Goal: Information Seeking & Learning: Check status

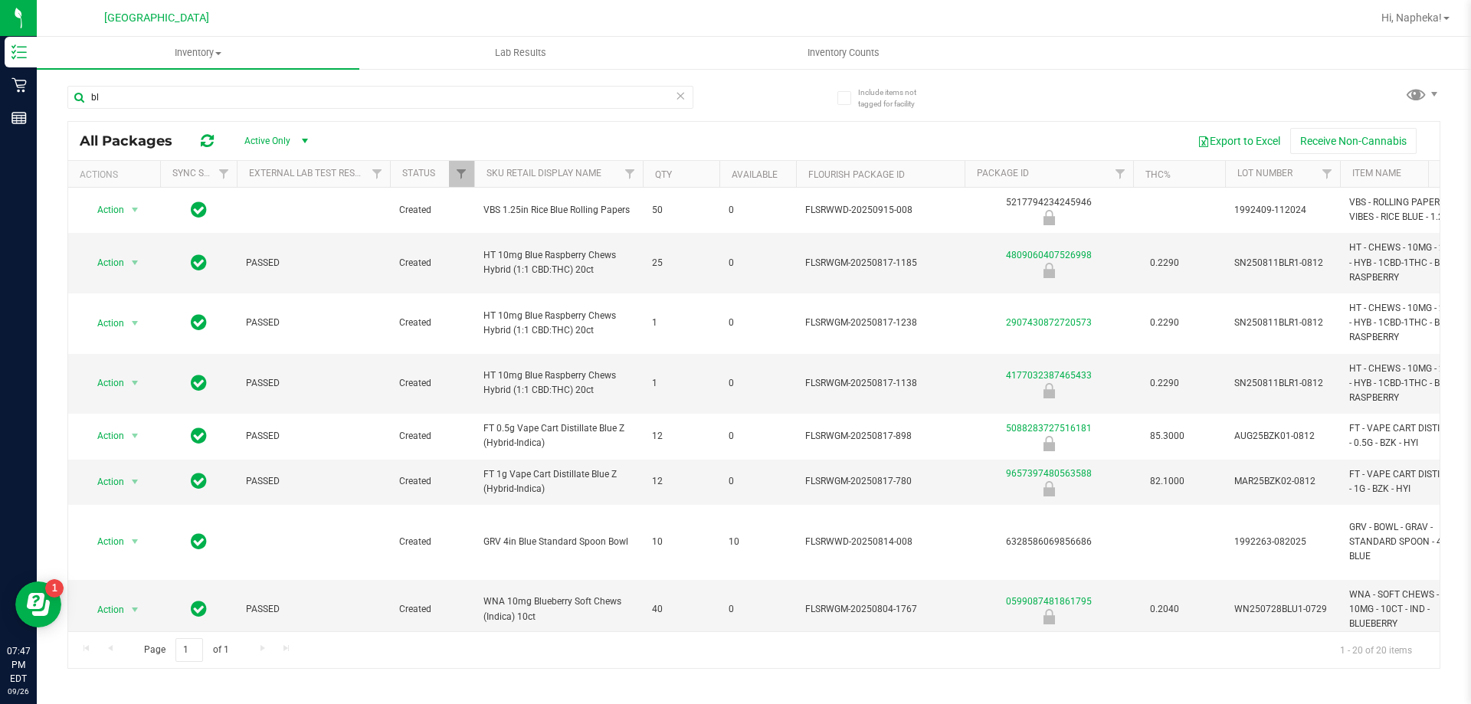
type input "b"
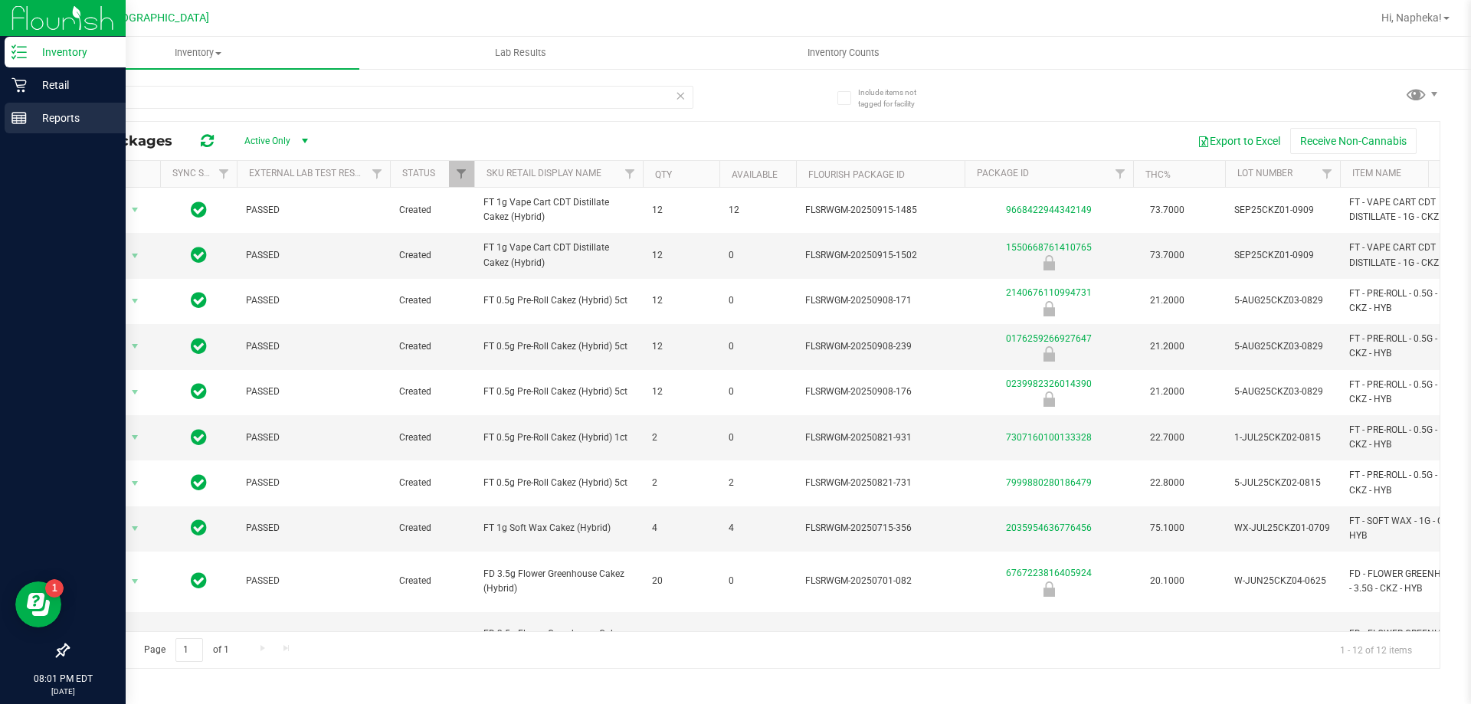
type input "ckz"
click at [0, 113] on link "Reports" at bounding box center [63, 119] width 126 height 33
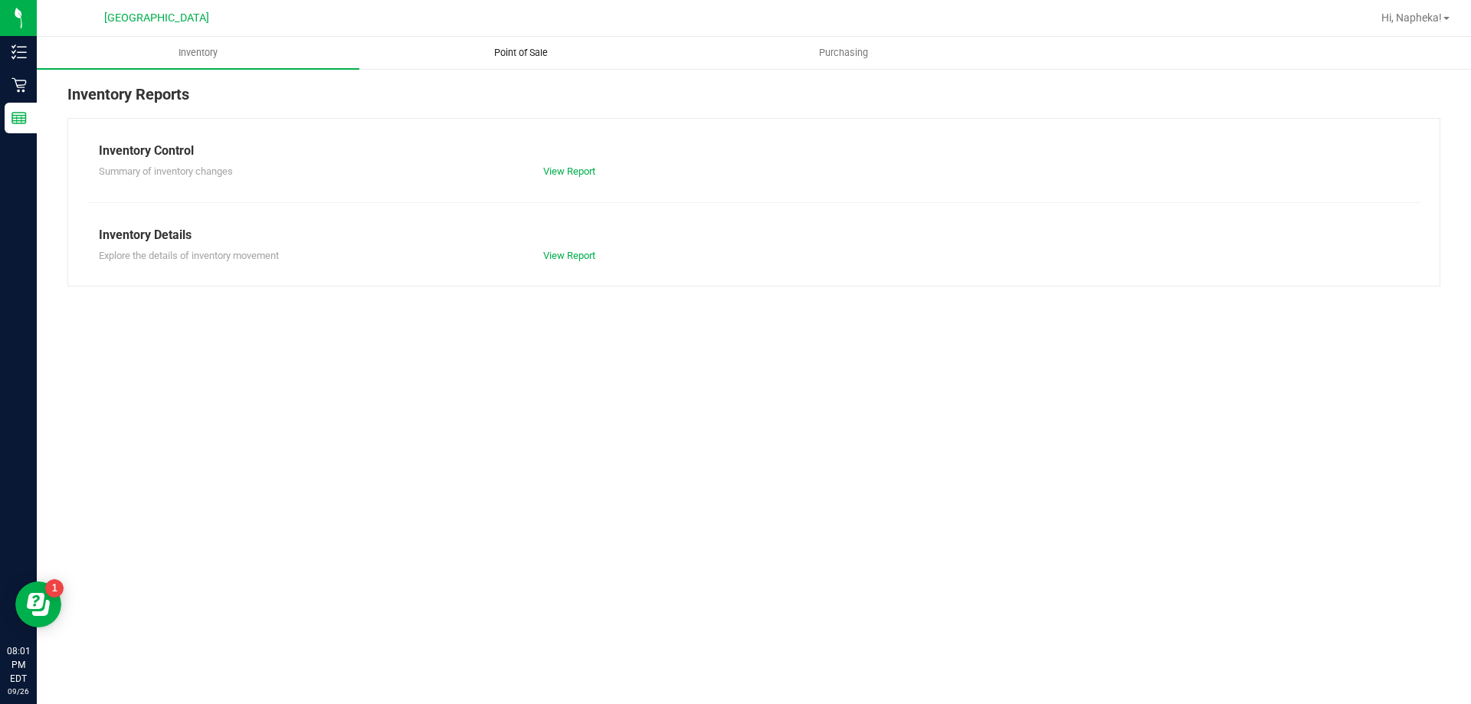
click at [501, 52] on span "Point of Sale" at bounding box center [521, 53] width 95 height 14
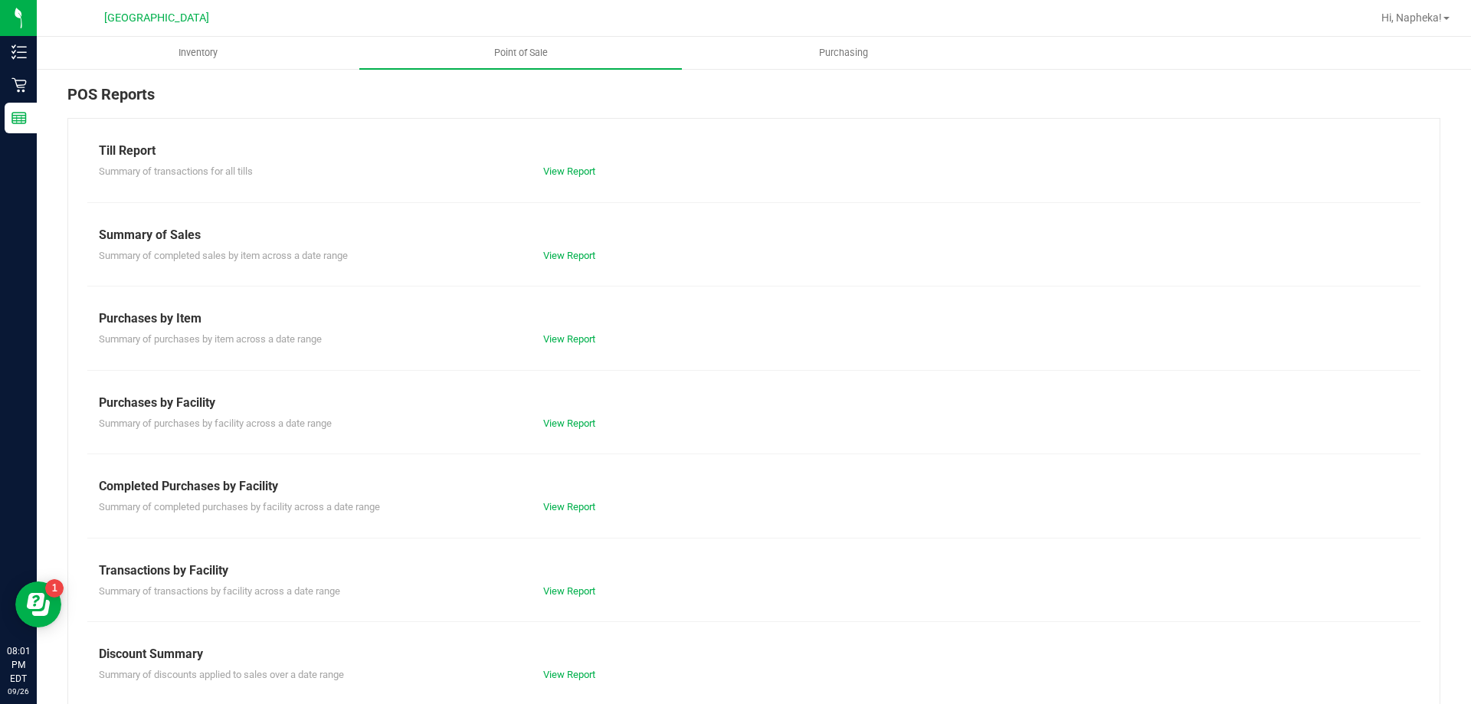
click at [554, 513] on div "View Report" at bounding box center [643, 507] width 222 height 15
click at [551, 504] on link "View Report" at bounding box center [569, 506] width 52 height 11
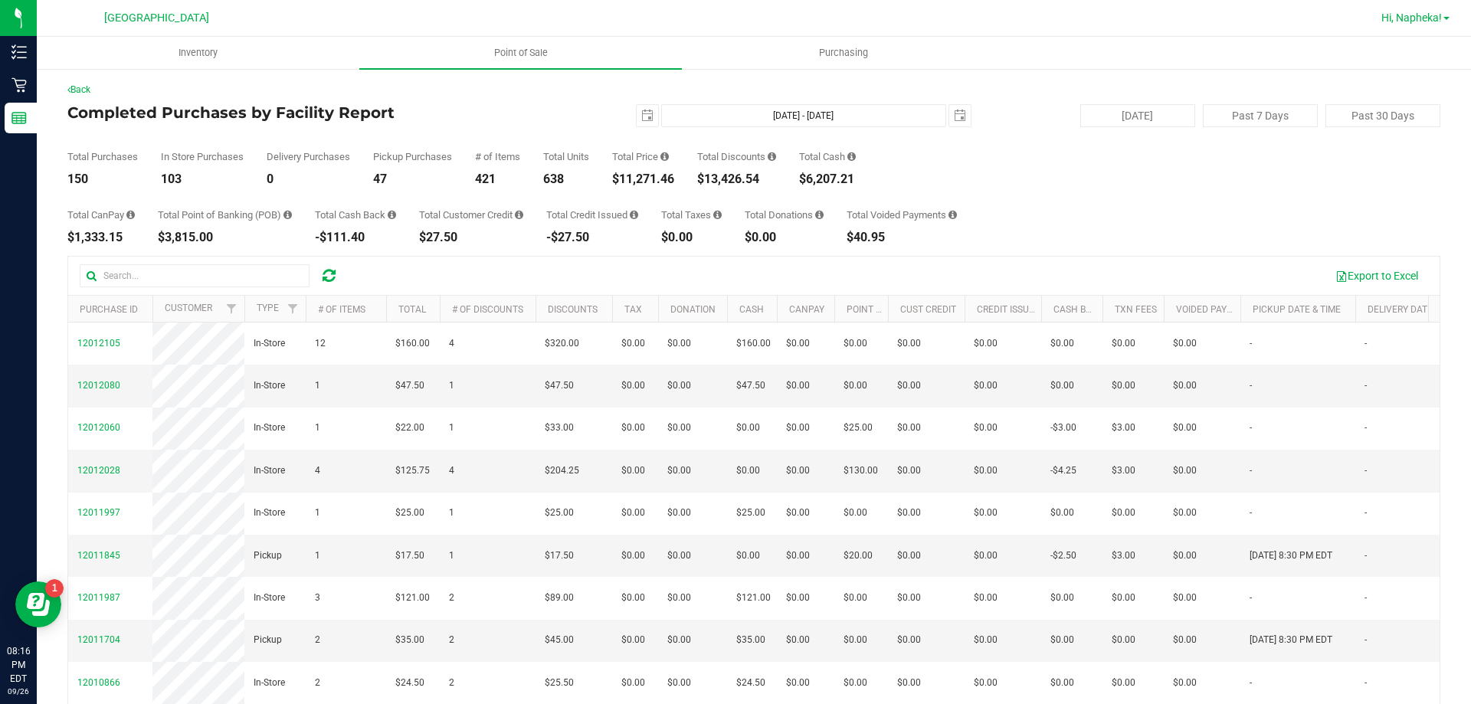
click at [1425, 18] on span "Hi, Napheka!" at bounding box center [1412, 17] width 61 height 12
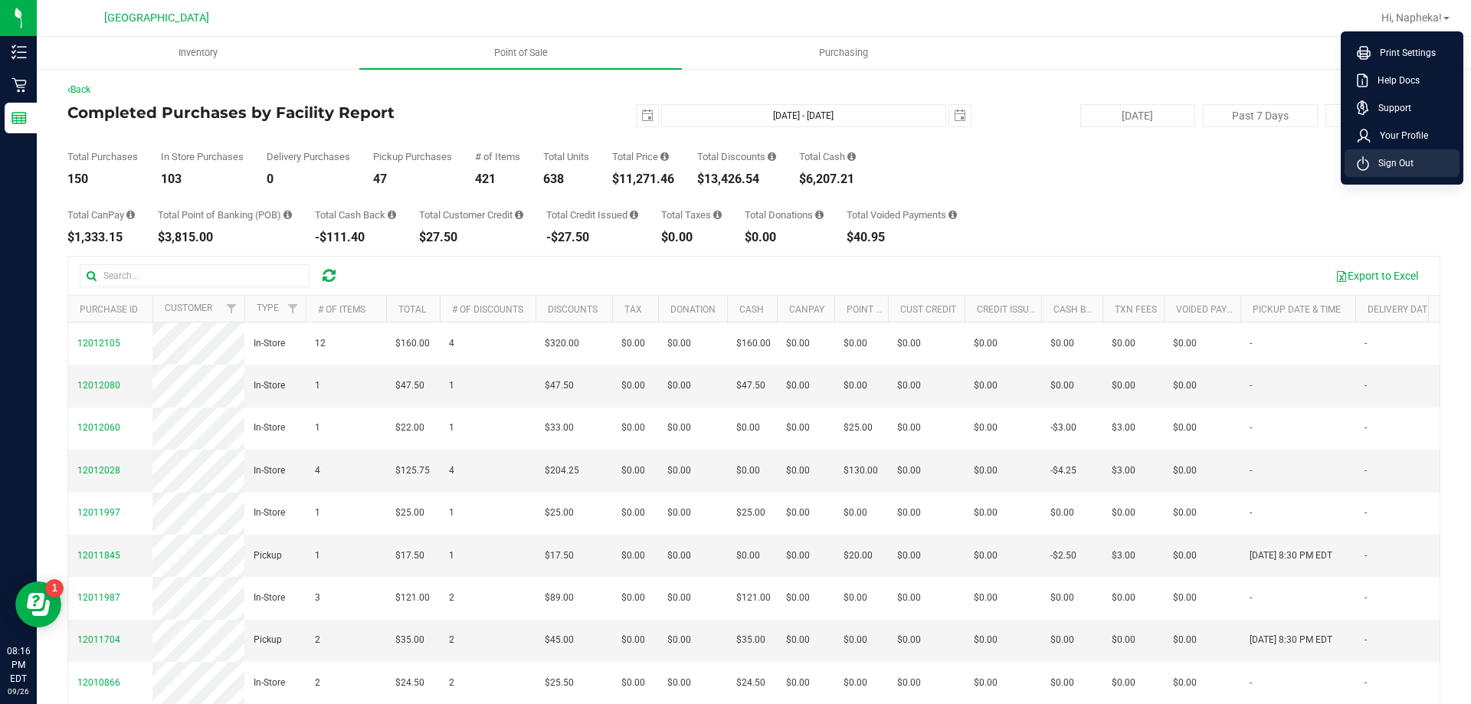
click at [1389, 162] on span "Sign Out" at bounding box center [1391, 163] width 44 height 15
